Goal: Task Accomplishment & Management: Manage account settings

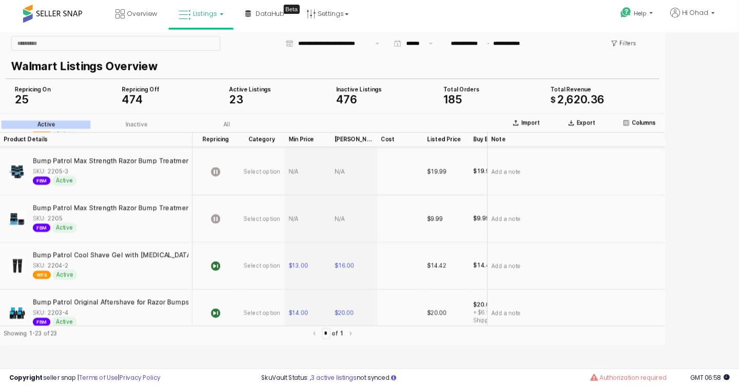
scroll to position [889, 0]
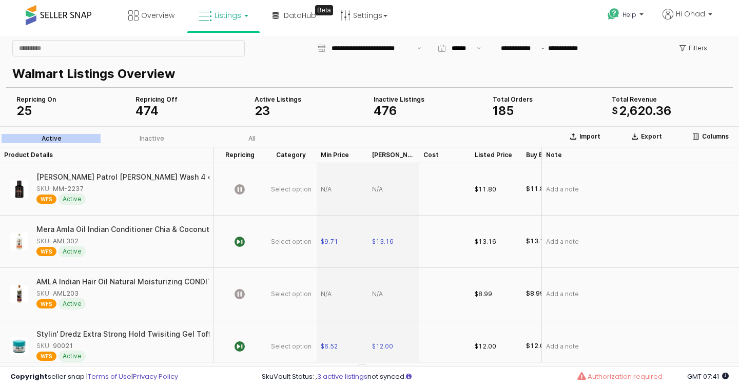
click at [240, 12] on link "Listings" at bounding box center [223, 15] width 65 height 31
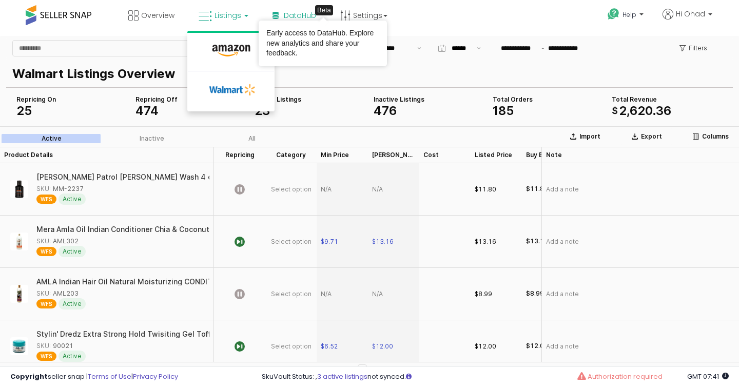
click at [323, 15] on div "Beta" at bounding box center [324, 10] width 18 height 10
click at [289, 15] on span "DataHub" at bounding box center [300, 15] width 32 height 10
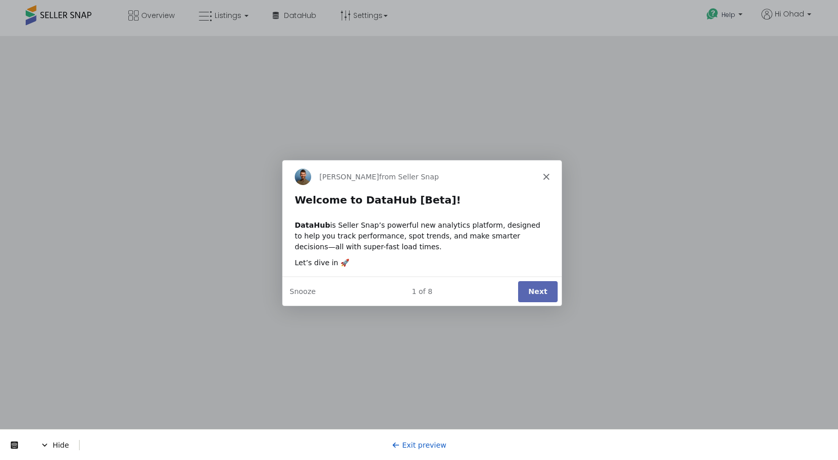
click at [537, 290] on button "Next" at bounding box center [538, 290] width 40 height 21
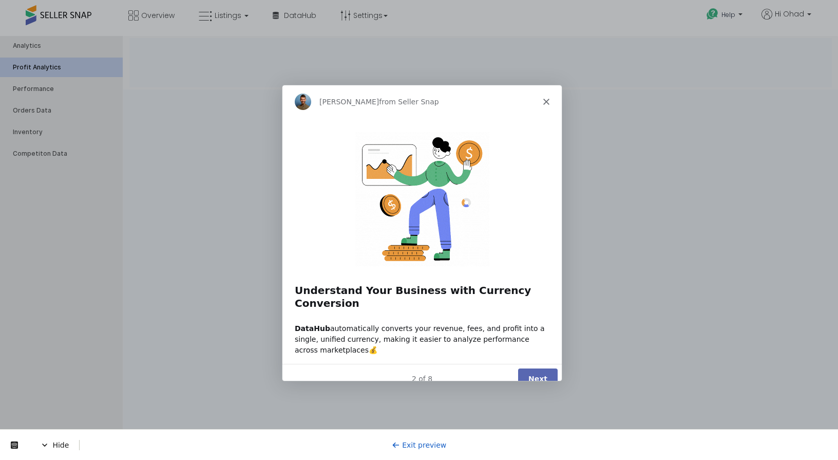
click at [537, 368] on button "Next" at bounding box center [538, 378] width 40 height 21
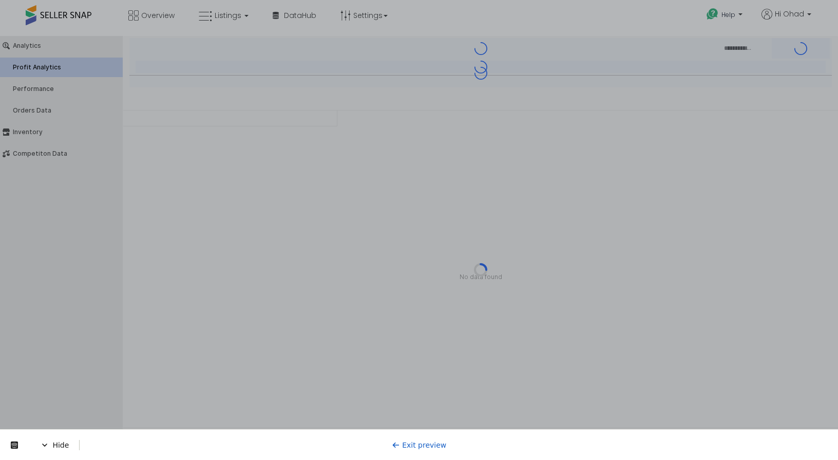
type input "***"
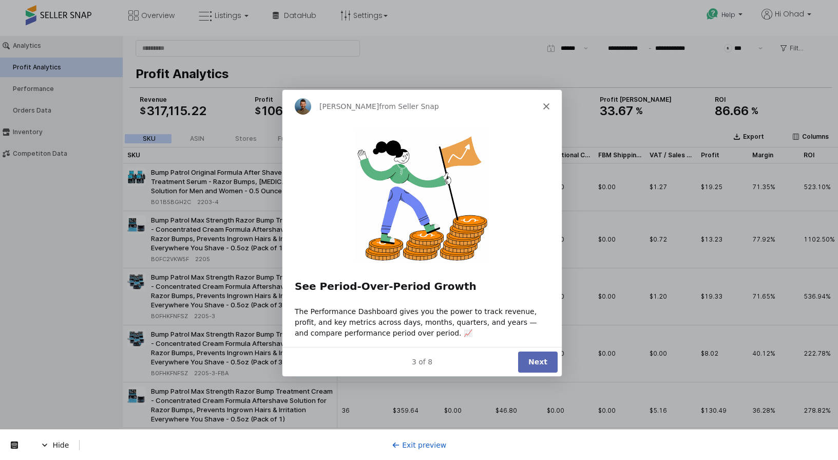
click at [537, 362] on button "Next" at bounding box center [538, 360] width 40 height 21
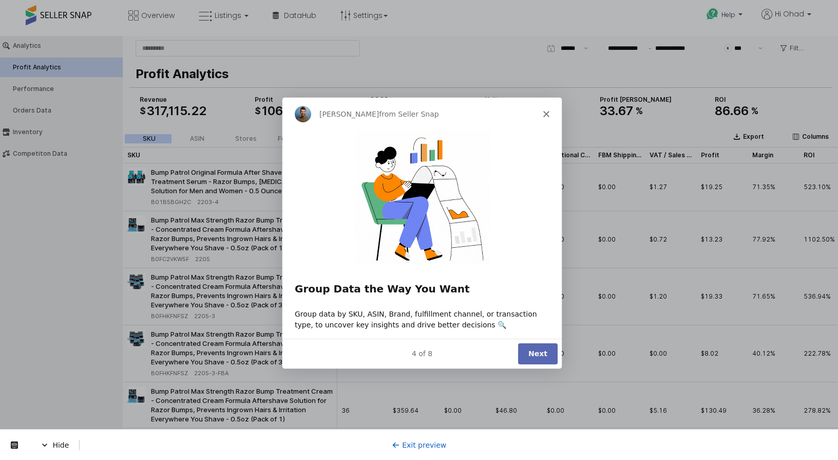
click at [537, 360] on button "Next" at bounding box center [538, 352] width 40 height 21
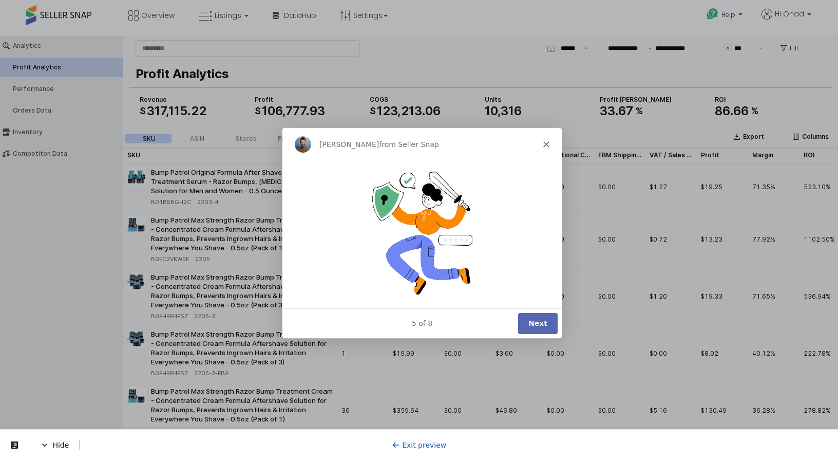
click at [450, 247] on img "Intercom messenger" at bounding box center [422, 232] width 134 height 134
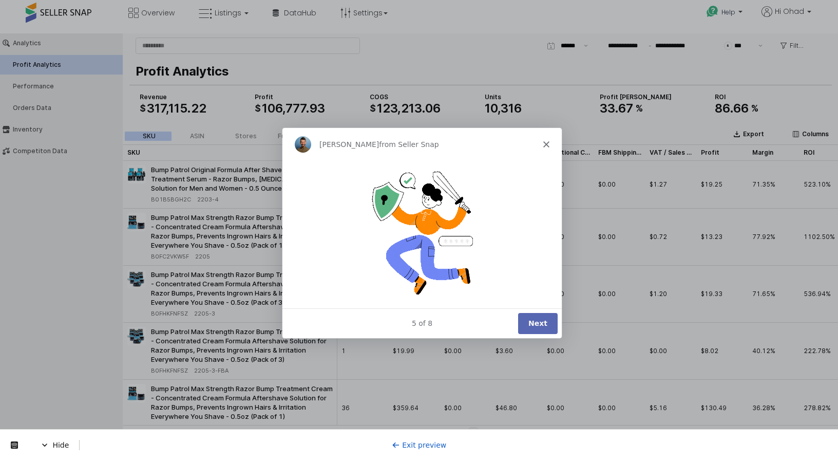
click at [527, 322] on button "Next" at bounding box center [538, 322] width 40 height 21
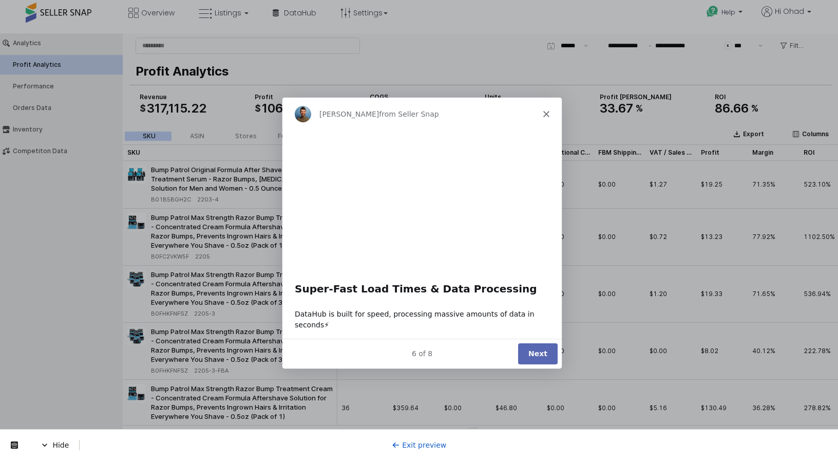
scroll to position [0, 0]
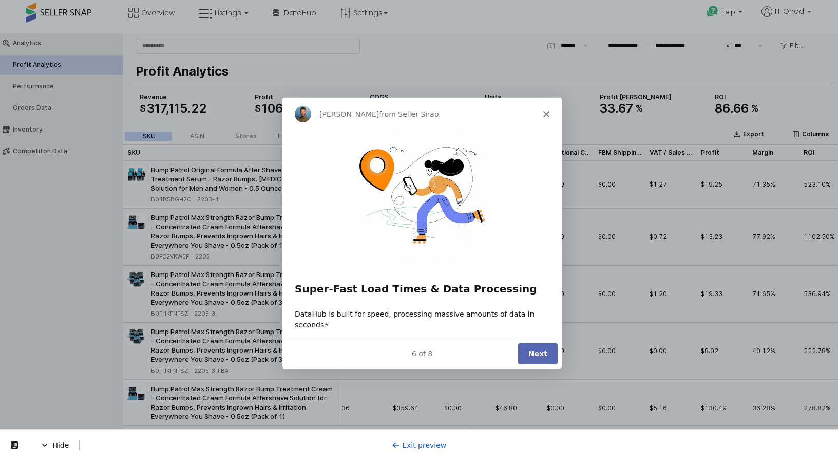
click at [425, 438] on div "Hide Exit preview" at bounding box center [419, 444] width 838 height 31
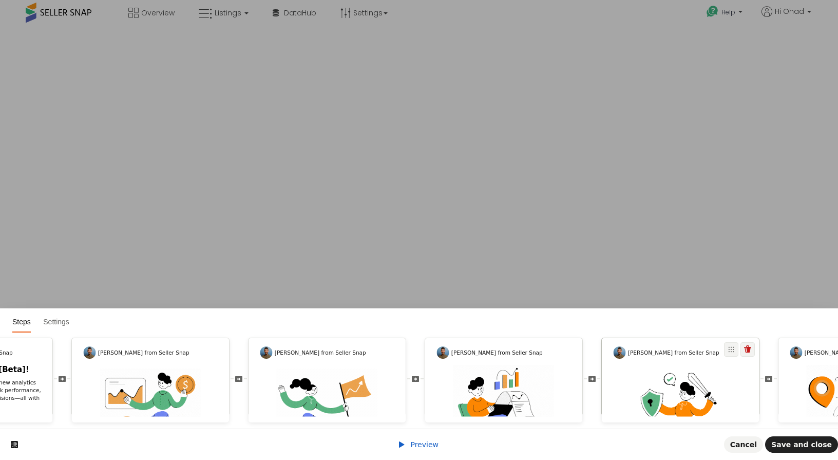
scroll to position [0, 123]
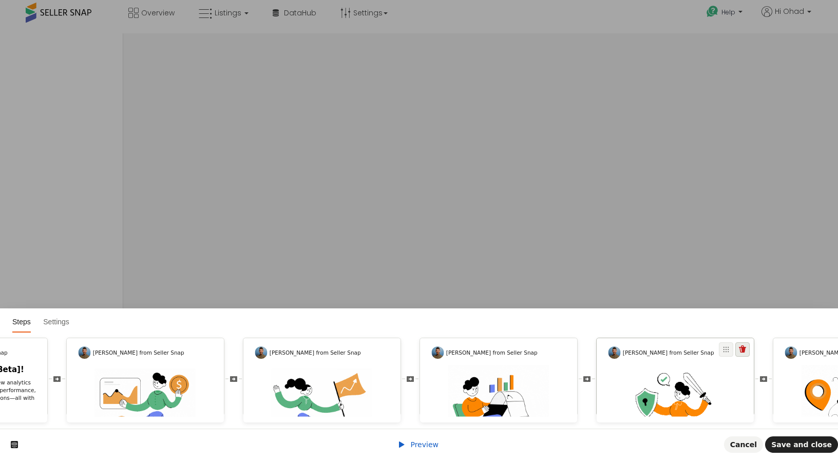
click at [740, 351] on icon at bounding box center [742, 348] width 7 height 7
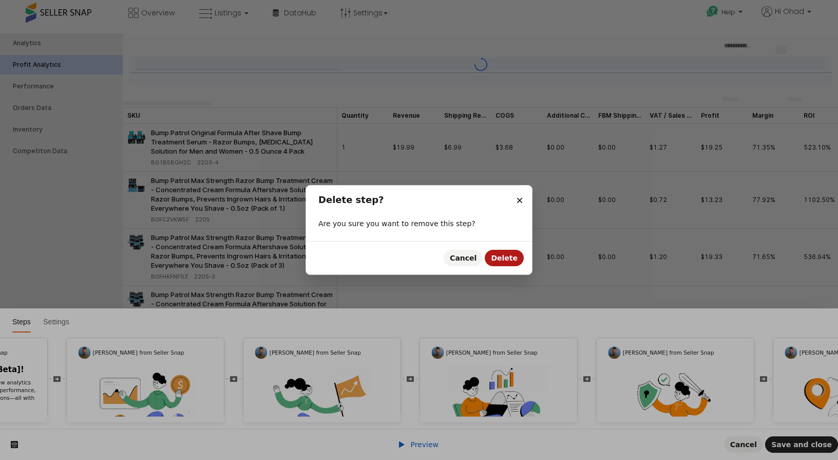
type input "***"
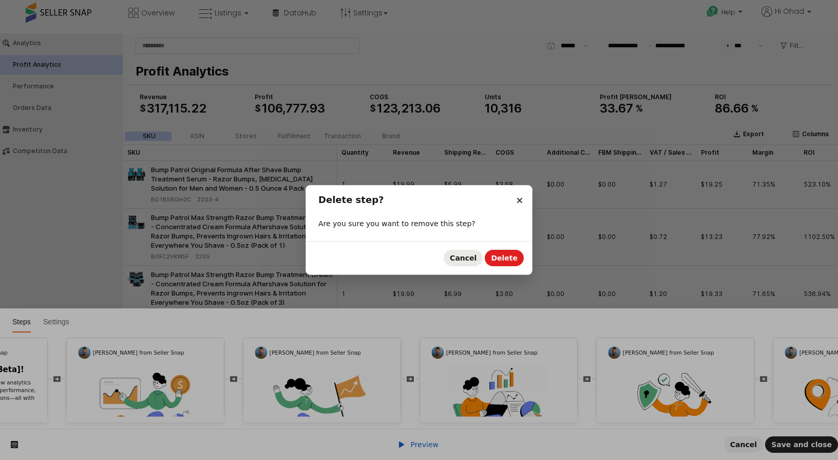
click at [476, 261] on span "Cancel" at bounding box center [463, 258] width 27 height 8
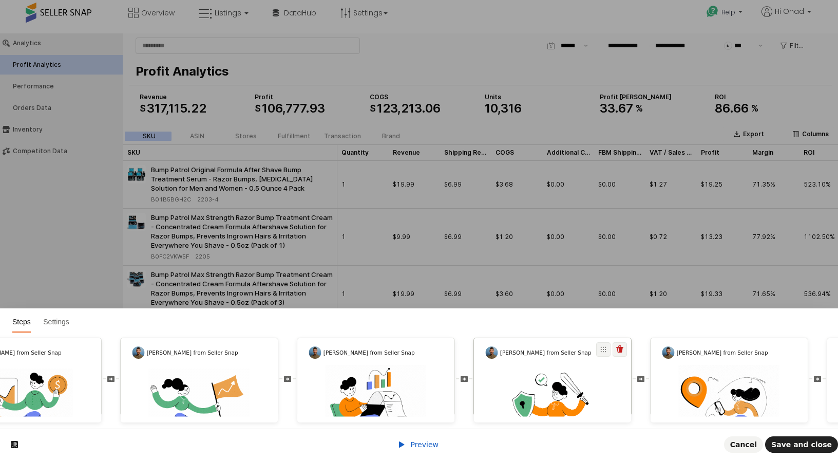
scroll to position [0, 268]
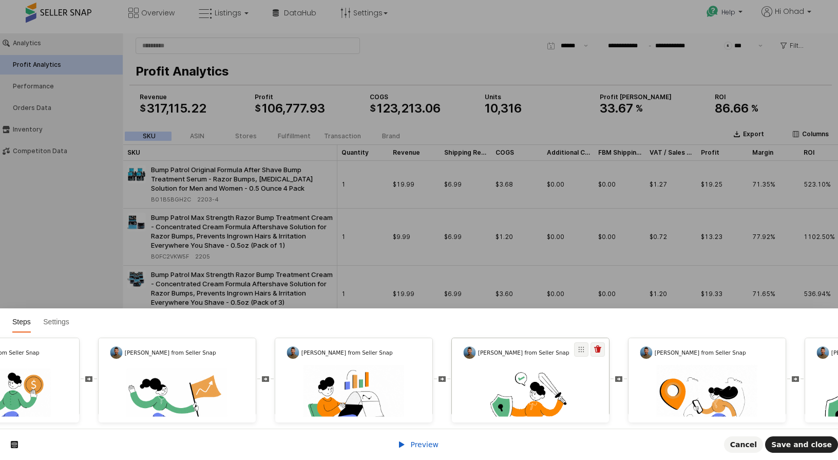
click at [552, 369] on img at bounding box center [530, 419] width 101 height 101
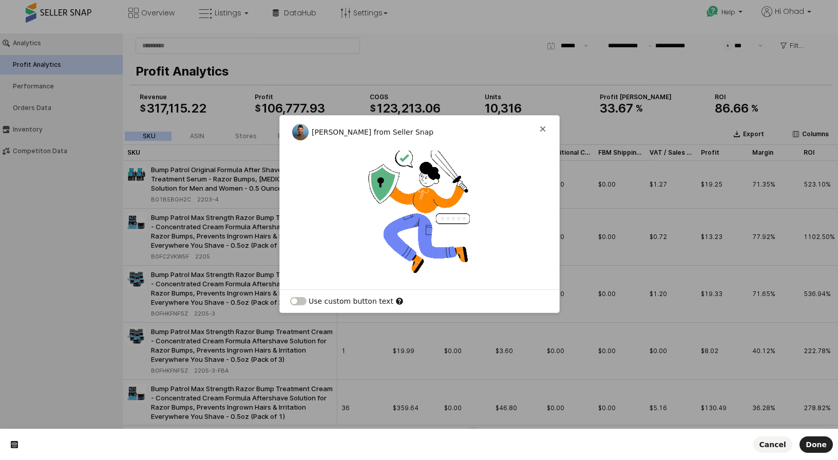
scroll to position [0, 0]
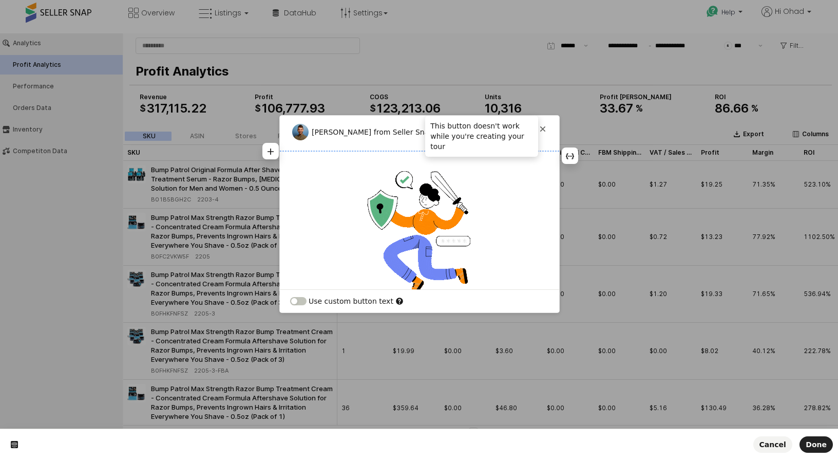
click at [539, 127] on icon at bounding box center [543, 129] width 8 height 8
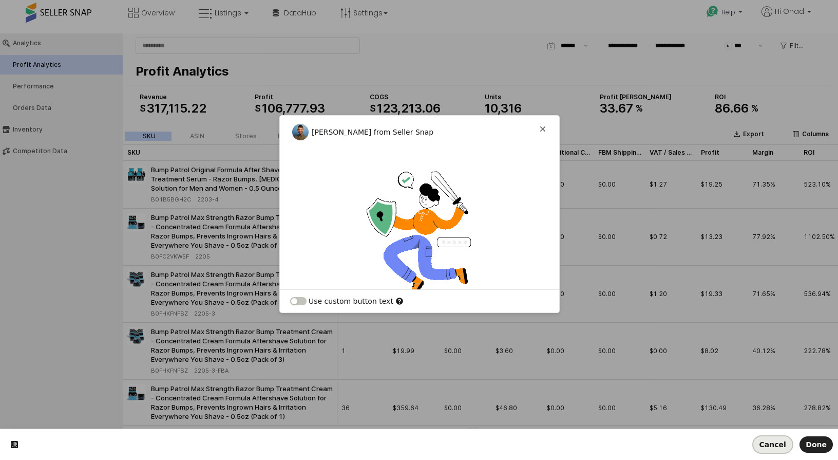
click at [786, 442] on span "Cancel" at bounding box center [772, 444] width 27 height 8
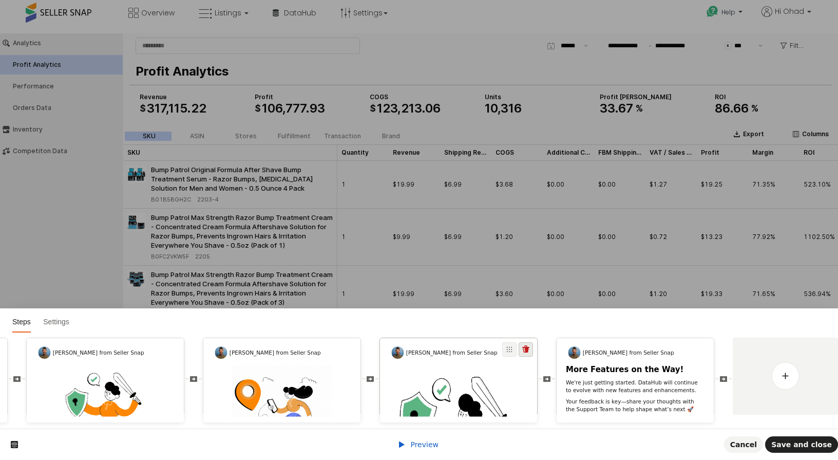
click at [525, 348] on icon at bounding box center [525, 348] width 7 height 7
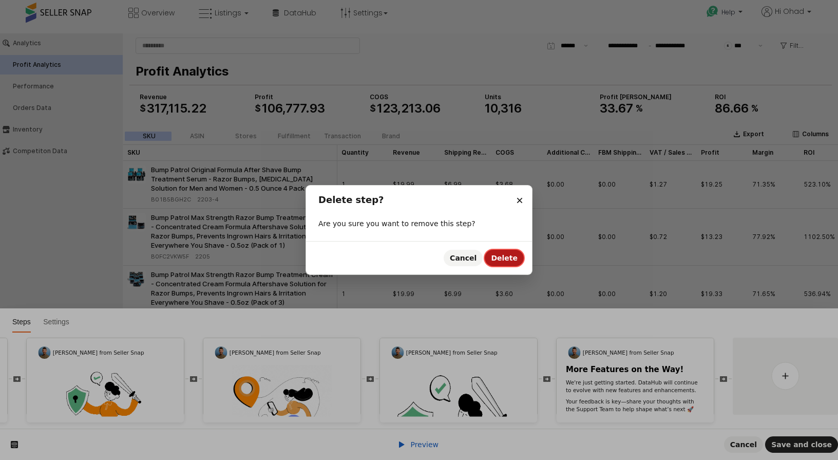
click at [506, 259] on span "Delete" at bounding box center [504, 258] width 27 height 8
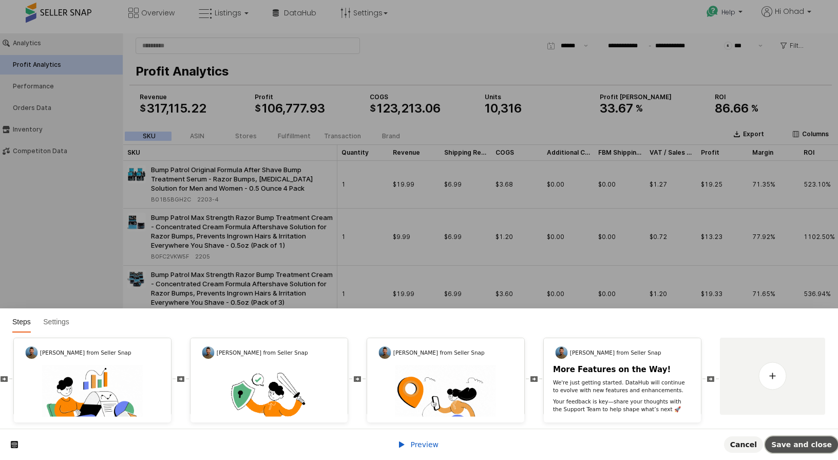
click at [825, 445] on span "Save and close" at bounding box center [801, 444] width 61 height 8
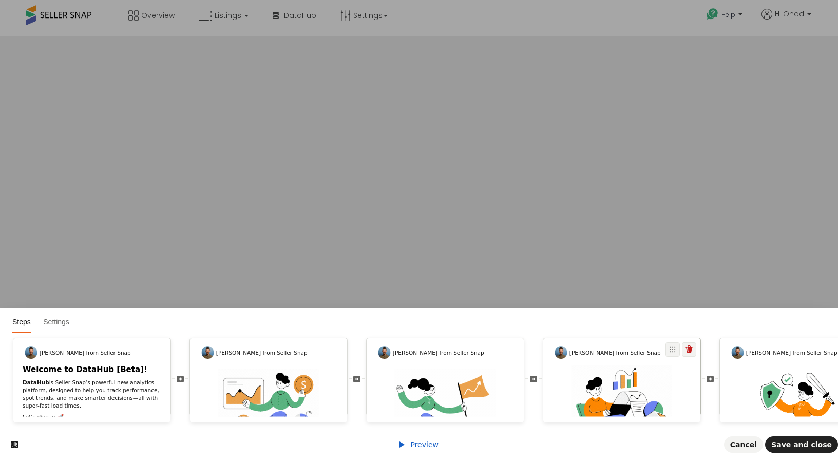
scroll to position [3, 0]
click at [766, 385] on img at bounding box center [798, 419] width 101 height 101
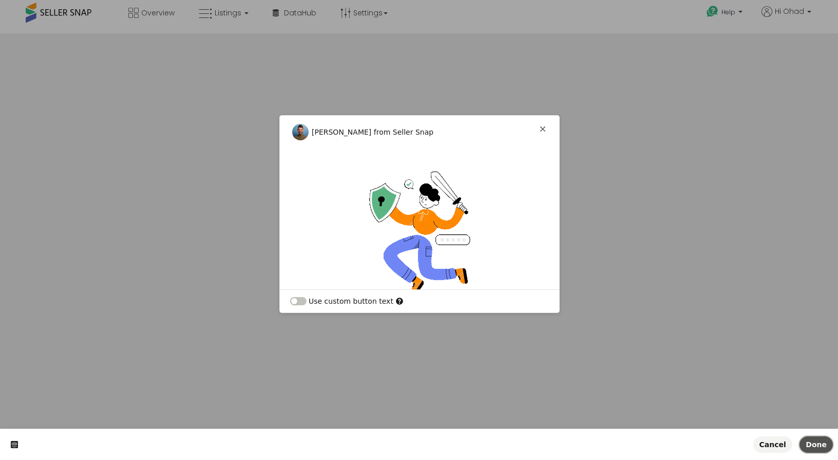
click at [814, 449] on button "Done" at bounding box center [815, 444] width 33 height 16
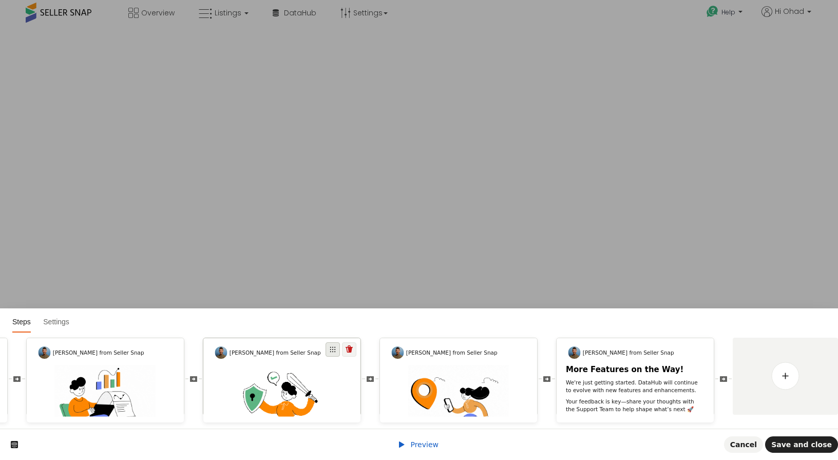
scroll to position [0, 0]
click at [348, 352] on icon at bounding box center [349, 348] width 7 height 7
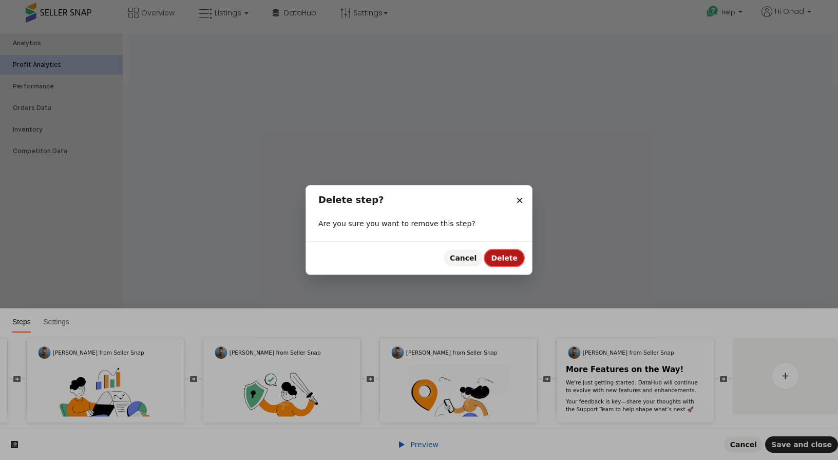
click at [512, 252] on button "Delete" at bounding box center [504, 258] width 39 height 16
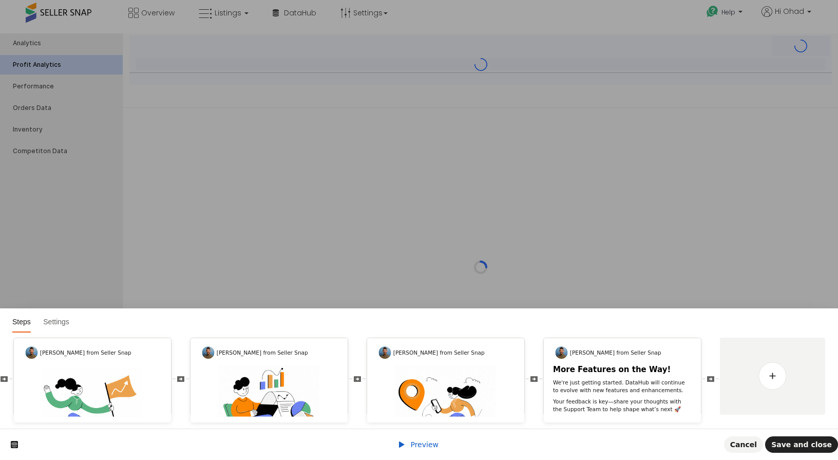
scroll to position [0, 353]
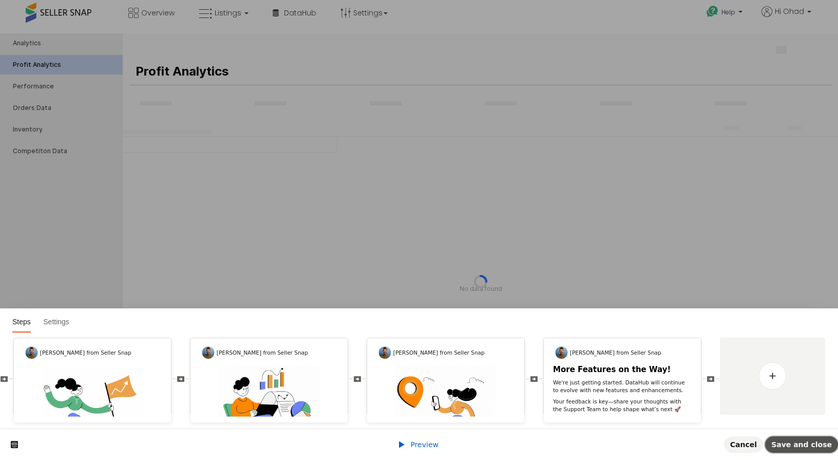
click at [798, 443] on span "Save and close" at bounding box center [801, 444] width 61 height 8
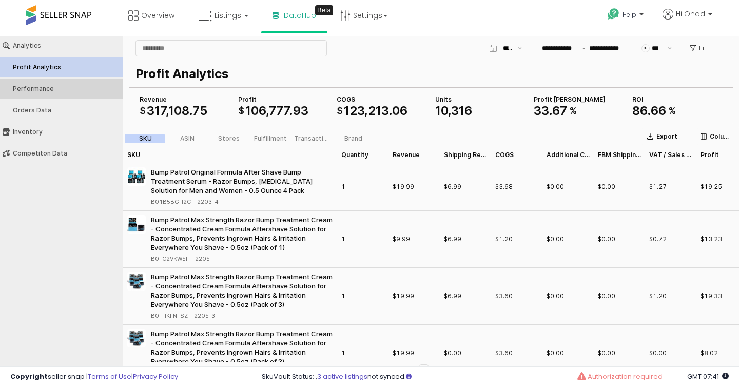
click at [32, 89] on div "Performance" at bounding box center [66, 88] width 107 height 7
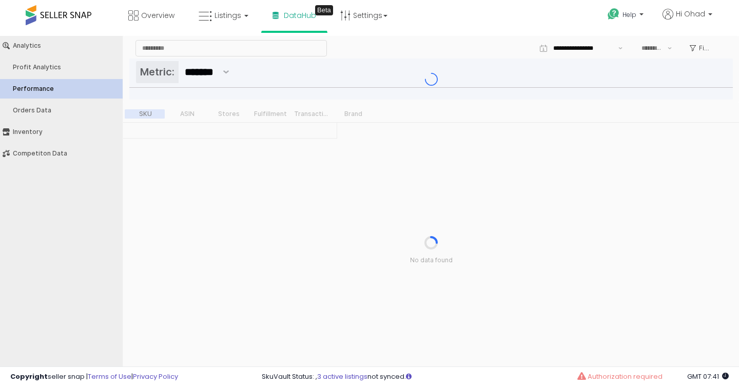
type input "***"
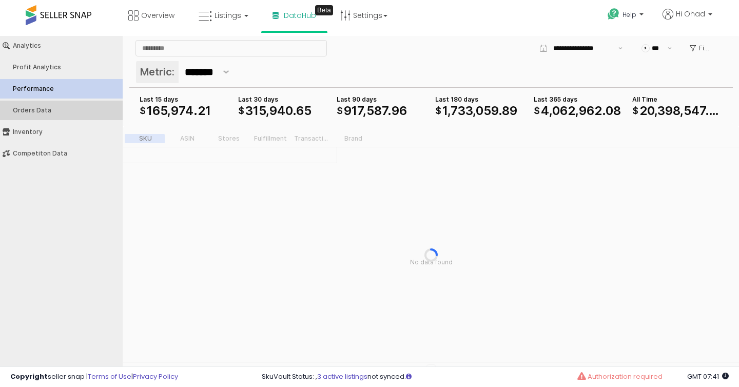
click at [46, 110] on div "Orders Data" at bounding box center [66, 110] width 107 height 7
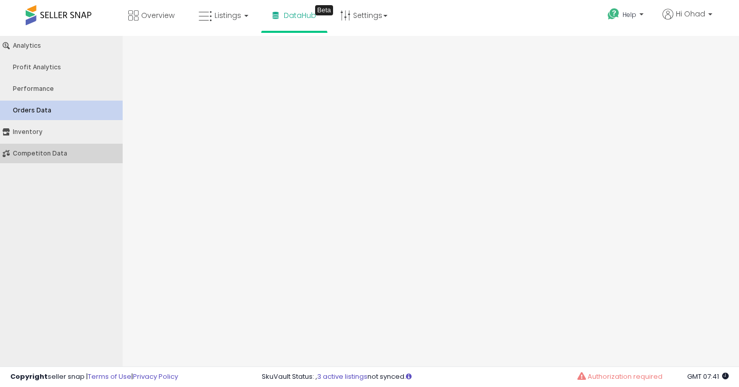
click at [40, 152] on div "Competiton Data" at bounding box center [66, 153] width 107 height 7
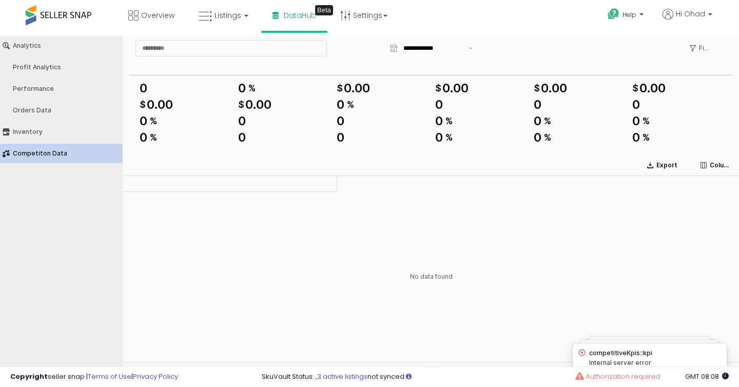
click at [36, 158] on button "Competiton Data" at bounding box center [61, 154] width 130 height 20
click at [28, 148] on button "Competiton Data" at bounding box center [61, 154] width 130 height 20
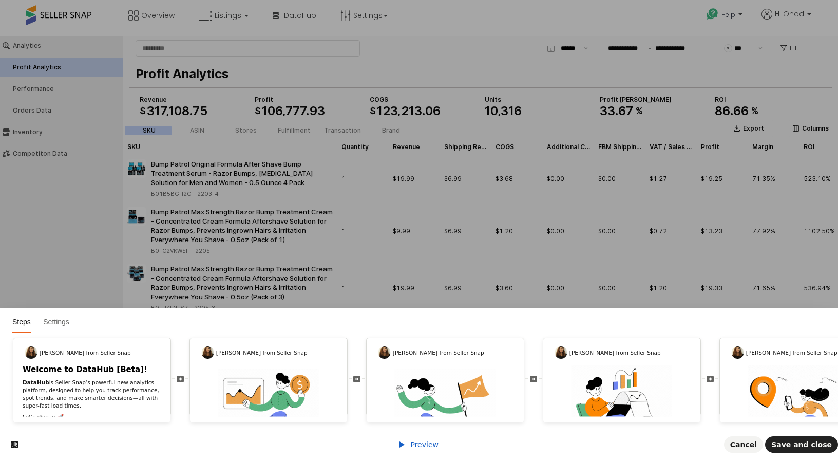
scroll to position [0, 353]
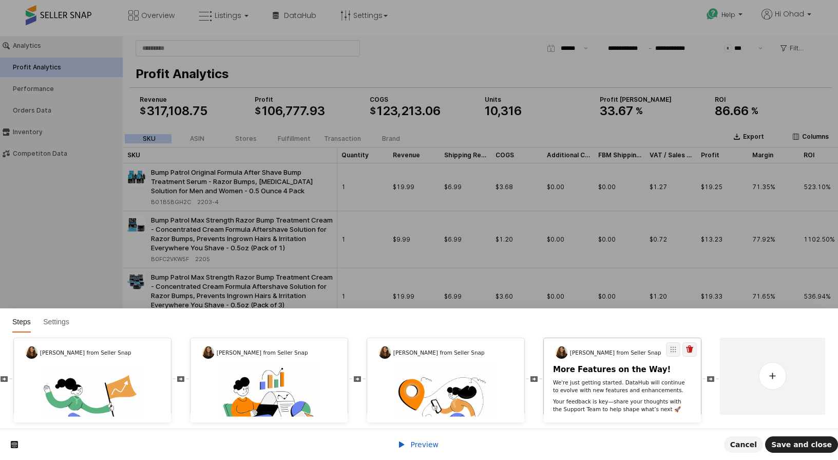
click at [585, 391] on p "We're just getting started. DataHub will continue to evolve with new features a…" at bounding box center [622, 385] width 139 height 15
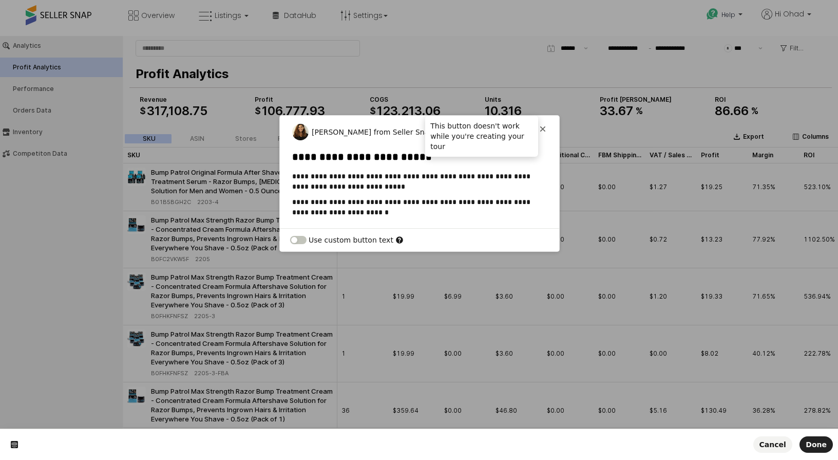
click at [543, 129] on icon at bounding box center [543, 129] width 6 height 6
click at [168, 0] on html "**********" at bounding box center [419, 0] width 838 height 0
click at [773, 447] on span "Cancel" at bounding box center [772, 444] width 27 height 8
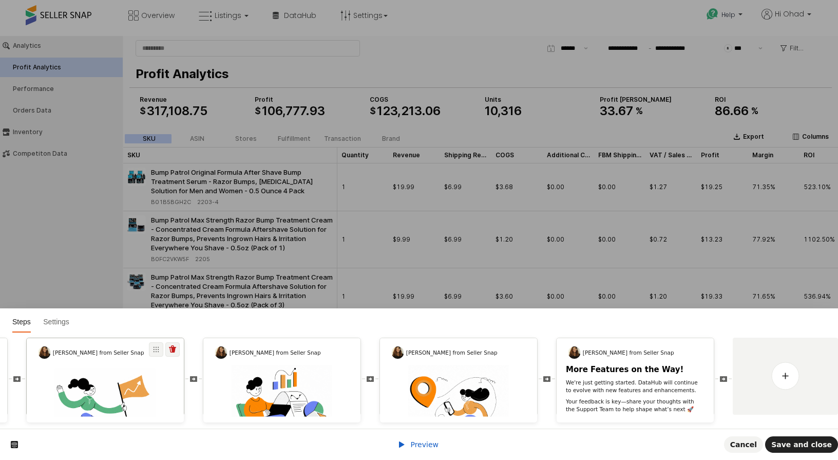
scroll to position [0, 0]
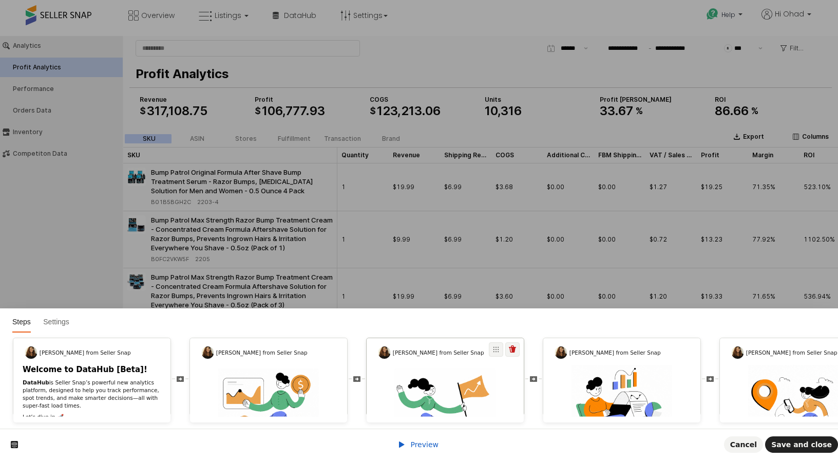
click at [101, 380] on p "DataHub is Seller Snap’s powerful new analytics platform, designed to help you …" at bounding box center [92, 393] width 139 height 31
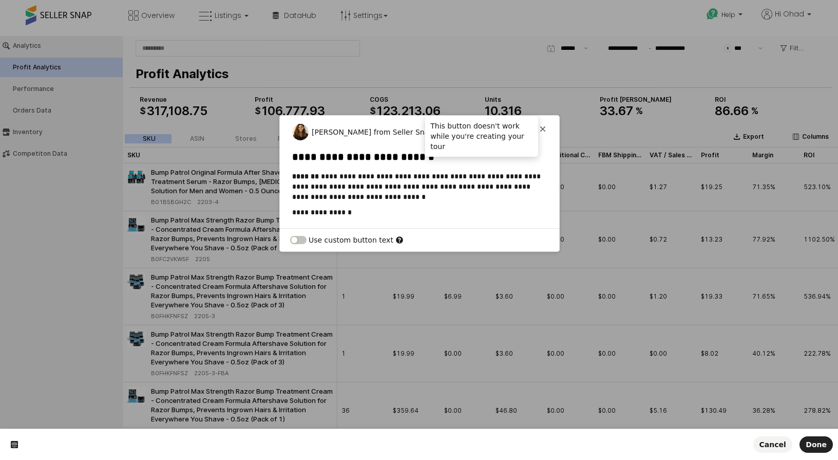
click at [542, 127] on icon at bounding box center [543, 129] width 6 height 6
click at [819, 444] on span "Done" at bounding box center [816, 444] width 21 height 8
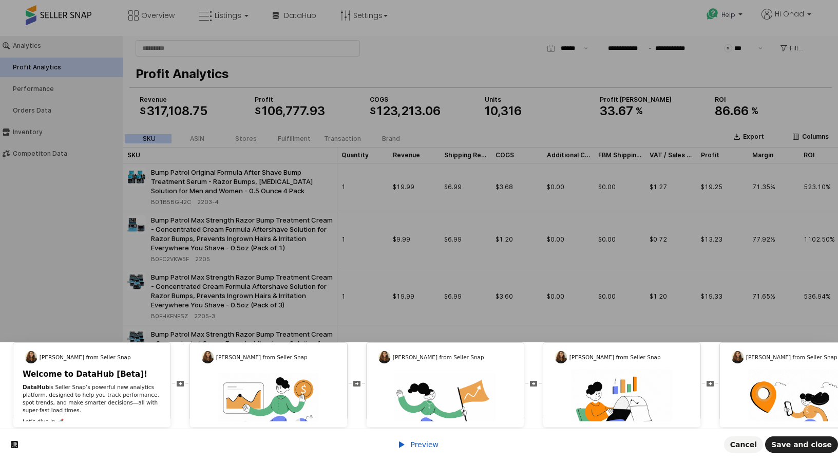
scroll to position [0, 340]
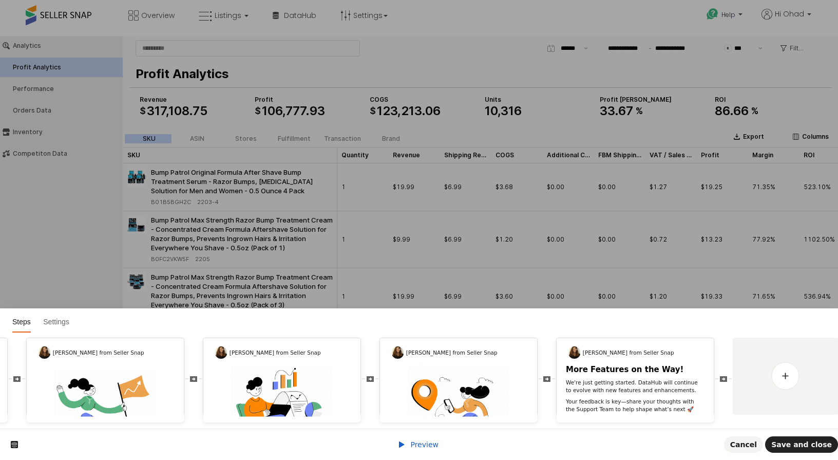
click at [418, 442] on span "Preview" at bounding box center [424, 444] width 28 height 8
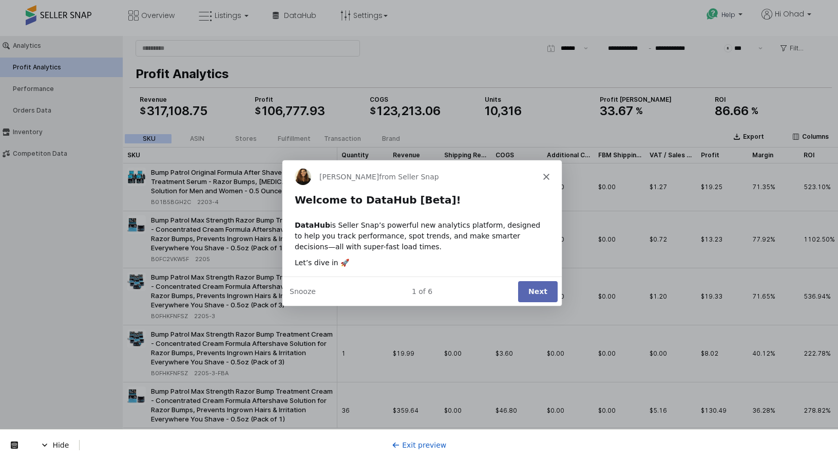
scroll to position [0, 0]
click at [401, 235] on div "DataHub is Seller Snap’s powerful new analytics platform, designed to help you …" at bounding box center [421, 235] width 255 height 32
click at [488, 235] on div "DataHub is Seller Snap’s powerful new analytics platform, designed to help you …" at bounding box center [421, 235] width 255 height 32
click at [507, 235] on div "DataHub is Seller Snap’s powerful new analytics platform, designed to help you …" at bounding box center [421, 235] width 255 height 32
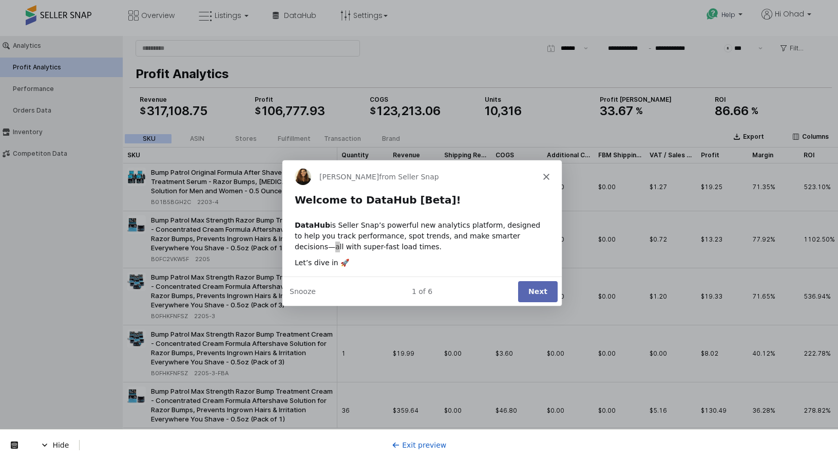
click at [420, 445] on link "Exit preview" at bounding box center [419, 445] width 55 height 8
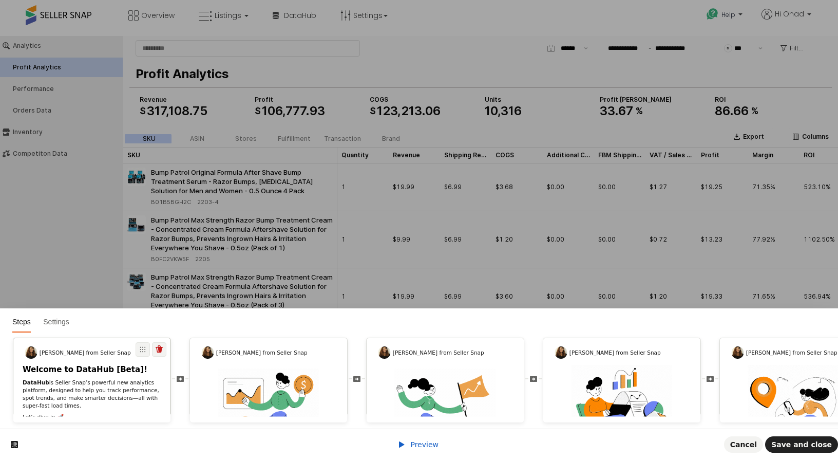
click at [59, 386] on p "DataHub is Seller Snap’s powerful new analytics platform, designed to help you …" at bounding box center [92, 393] width 139 height 31
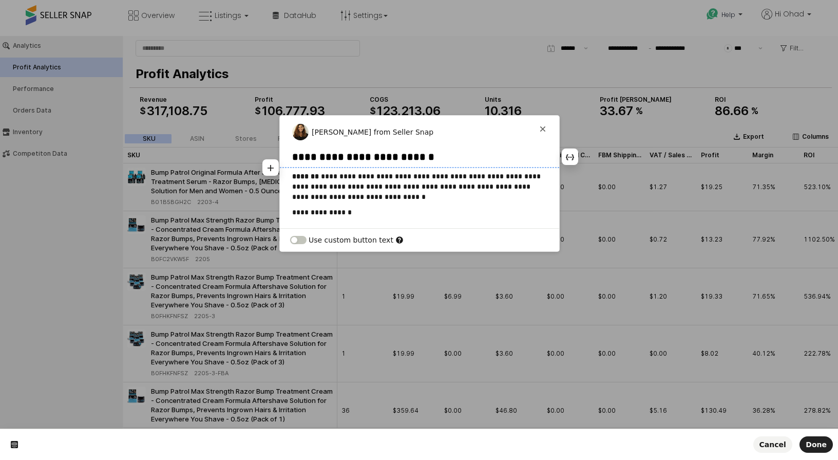
click at [431, 190] on p "**********" at bounding box center [419, 186] width 255 height 31
click at [412, 186] on p "**********" at bounding box center [419, 186] width 255 height 31
click at [313, 185] on p "**********" at bounding box center [419, 186] width 255 height 31
click at [351, 194] on p "**********" at bounding box center [419, 186] width 255 height 31
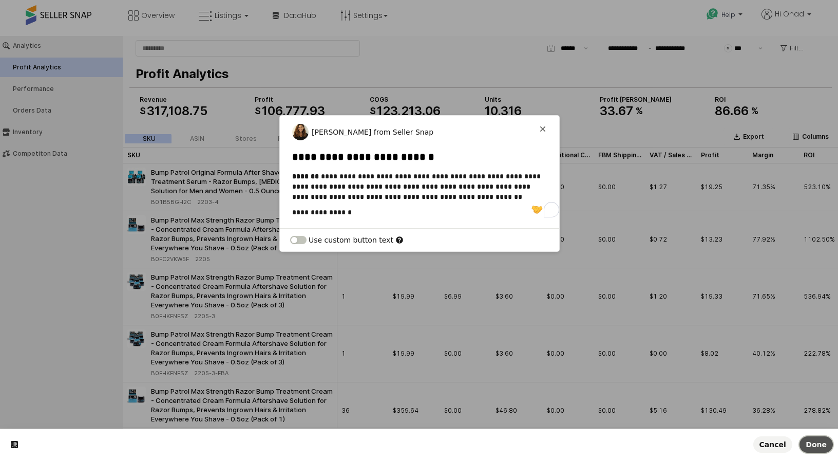
click at [821, 444] on span "Done" at bounding box center [816, 444] width 21 height 8
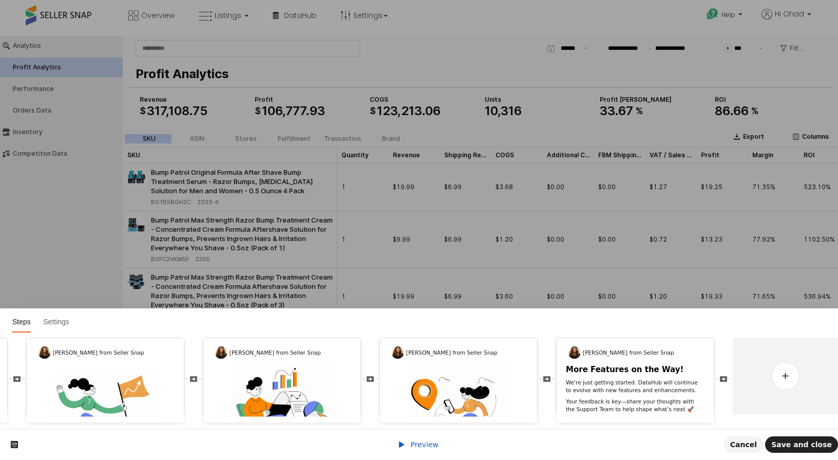
click at [429, 444] on span "Preview" at bounding box center [424, 444] width 28 height 8
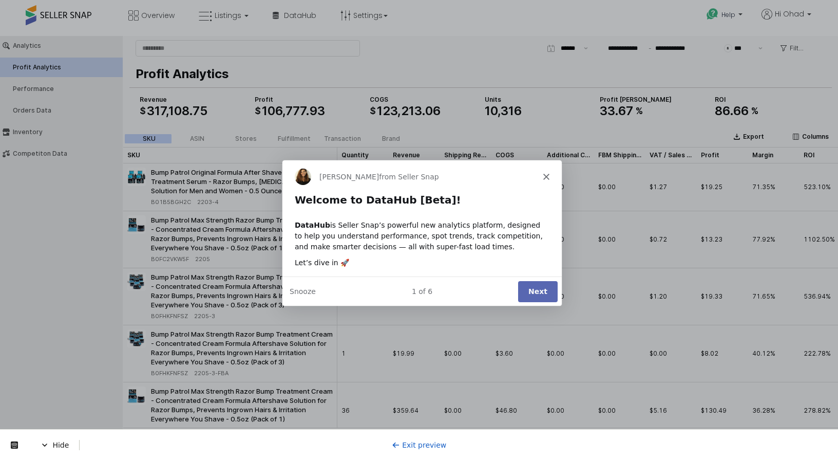
click at [427, 450] on div "Hide Exit preview" at bounding box center [419, 444] width 838 height 31
click at [420, 449] on div "Exit preview" at bounding box center [419, 445] width 55 height 10
click at [415, 441] on link "Exit preview" at bounding box center [419, 445] width 55 height 8
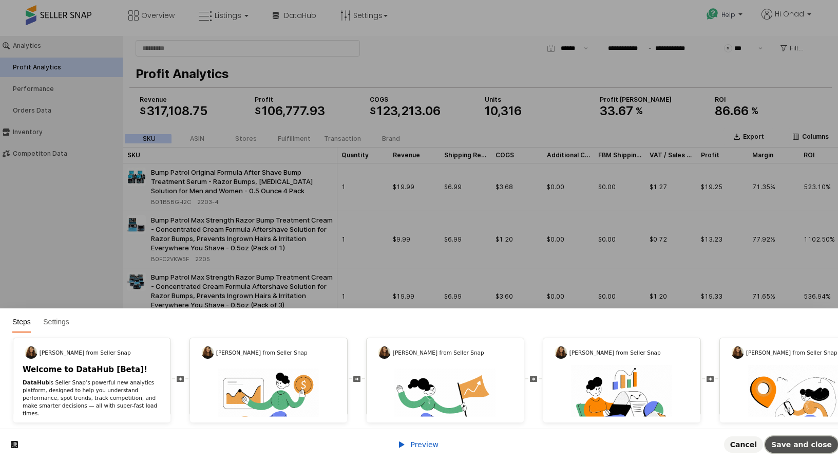
click at [803, 442] on span "Save and close" at bounding box center [801, 444] width 61 height 8
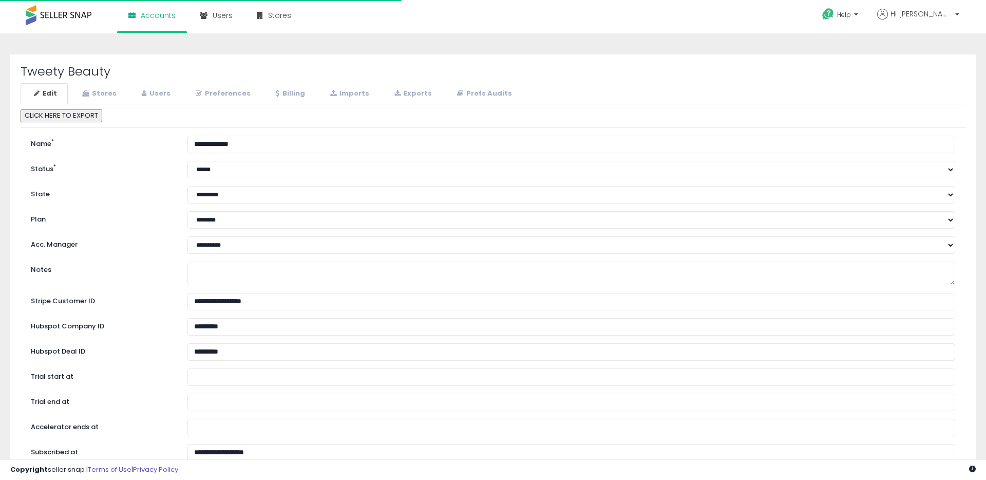
select select "**"
click at [115, 90] on link "Stores" at bounding box center [98, 93] width 59 height 21
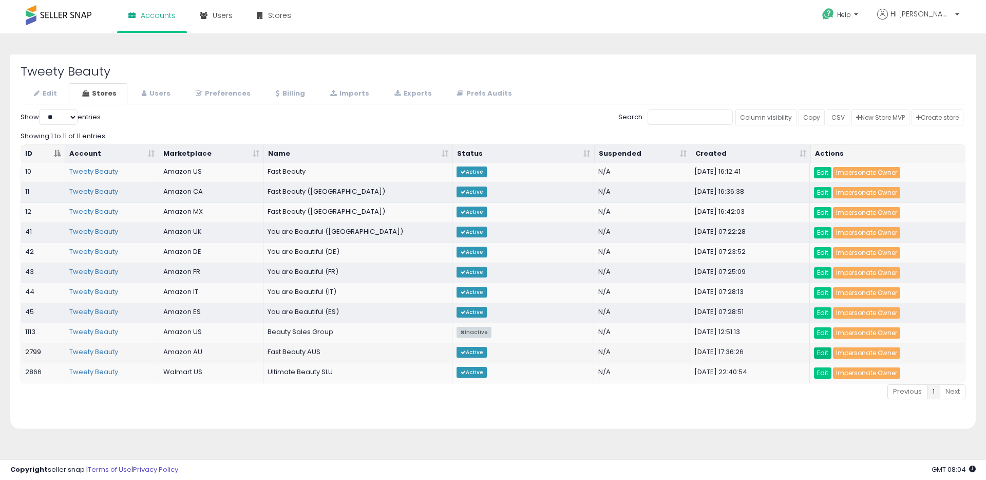
click at [822, 352] on link "Edit" at bounding box center [822, 352] width 17 height 11
